Goal: Transaction & Acquisition: Purchase product/service

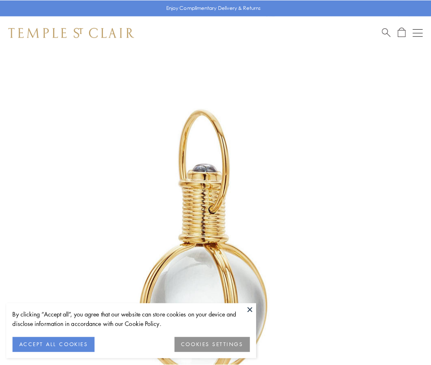
scroll to position [214, 0]
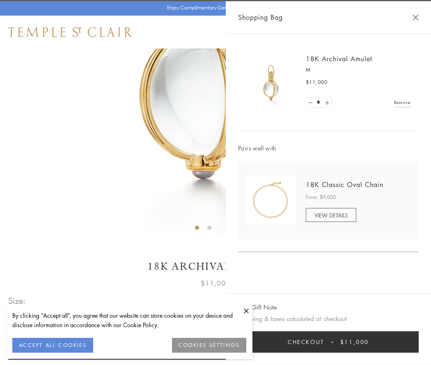
click at [328, 342] on button "Checkout $11,000" at bounding box center [328, 341] width 181 height 21
